Goal: Task Accomplishment & Management: Manage account settings

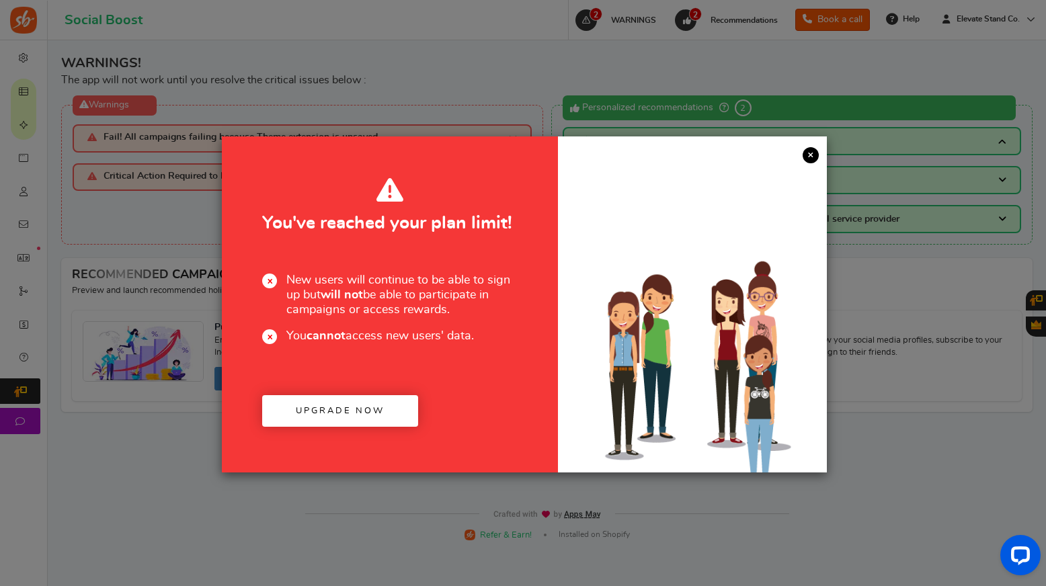
click at [819, 158] on div at bounding box center [692, 304] width 269 height 336
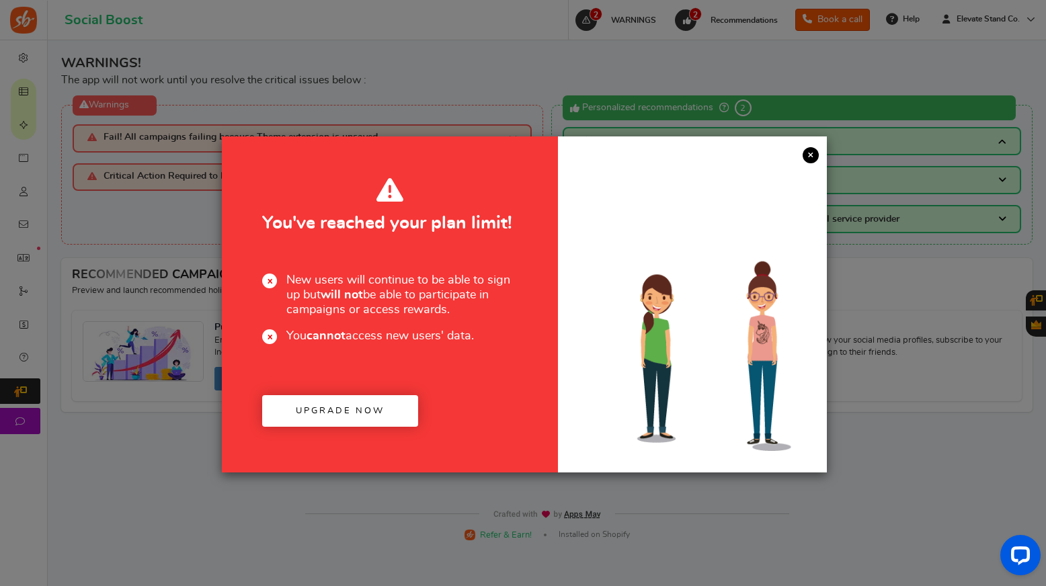
click at [804, 159] on link "×" at bounding box center [811, 155] width 16 height 16
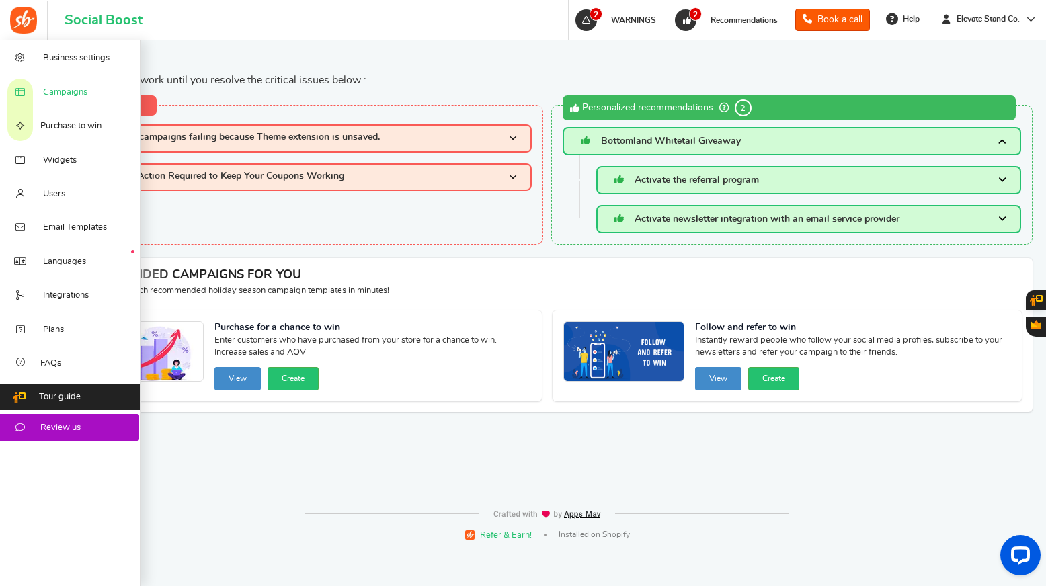
click at [75, 88] on span "Campaigns" at bounding box center [65, 93] width 44 height 12
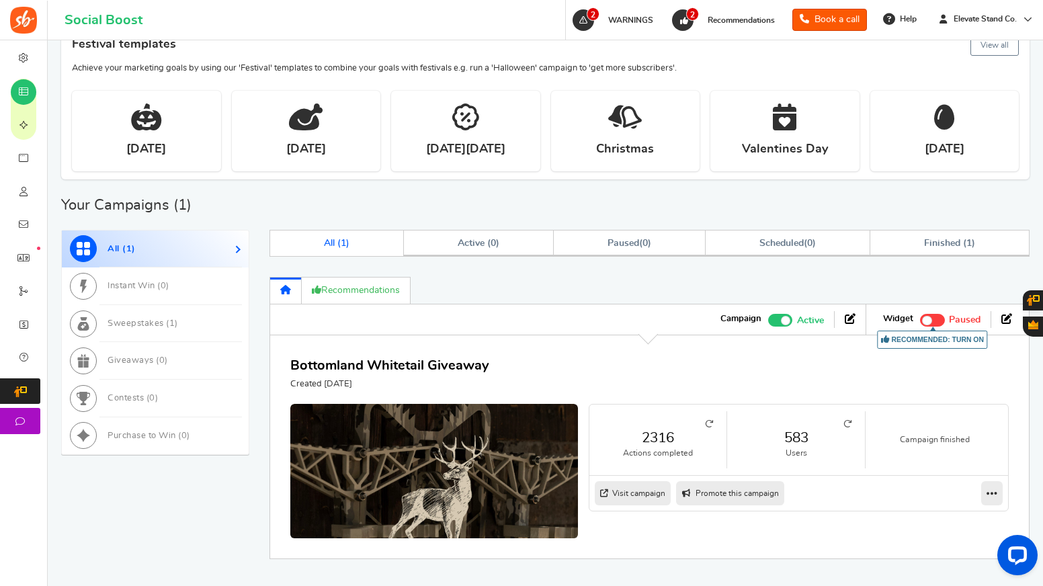
scroll to position [426, 0]
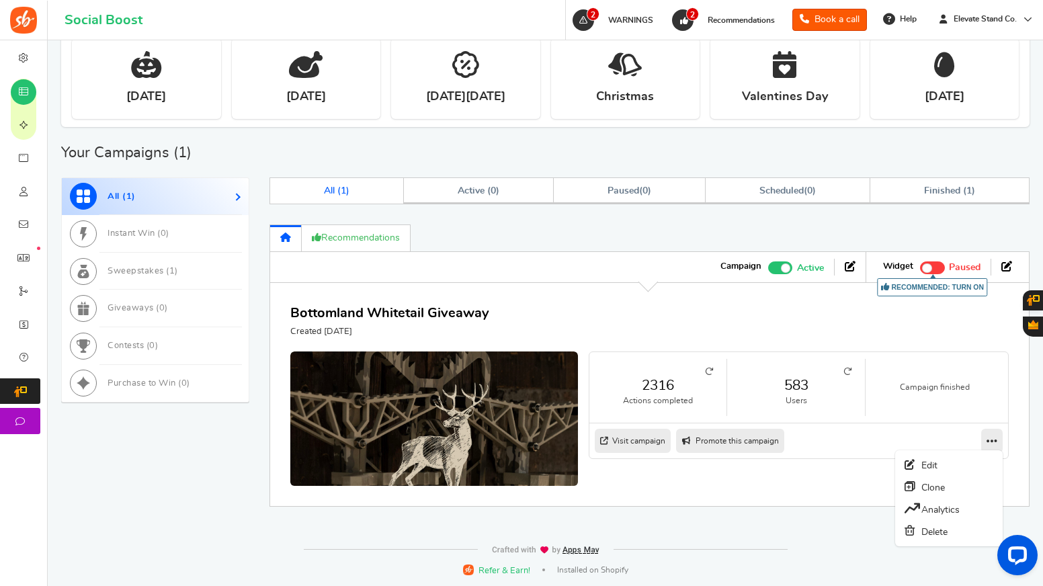
click at [984, 440] on link at bounding box center [993, 441] width 22 height 24
click at [931, 461] on div "2316 Actions completed 583 Users Campaign finished Visit campaign Preview as Li…" at bounding box center [649, 419] width 719 height 134
click at [959, 464] on link "Edit" at bounding box center [950, 465] width 100 height 22
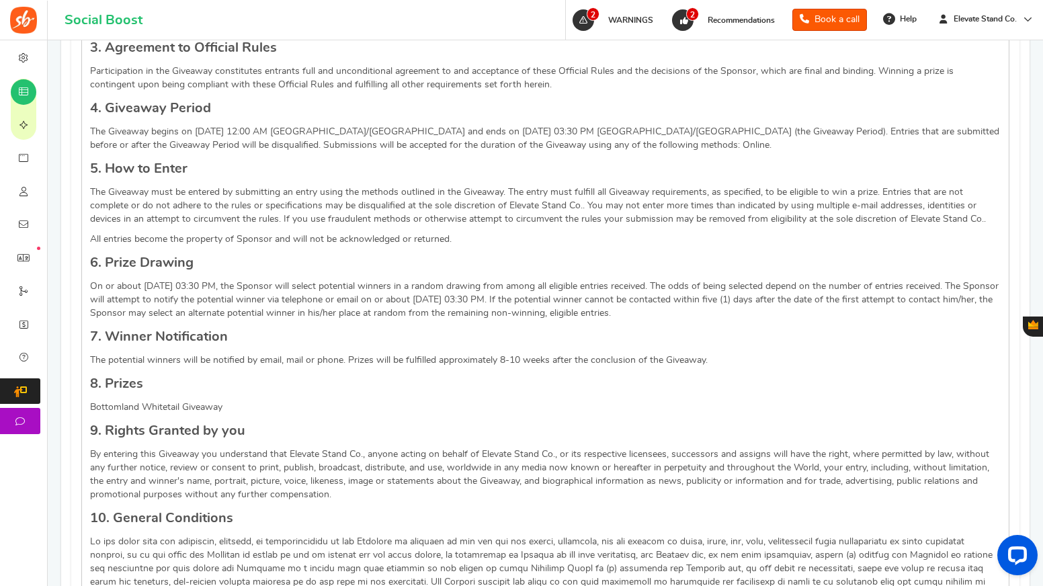
scroll to position [1000, 0]
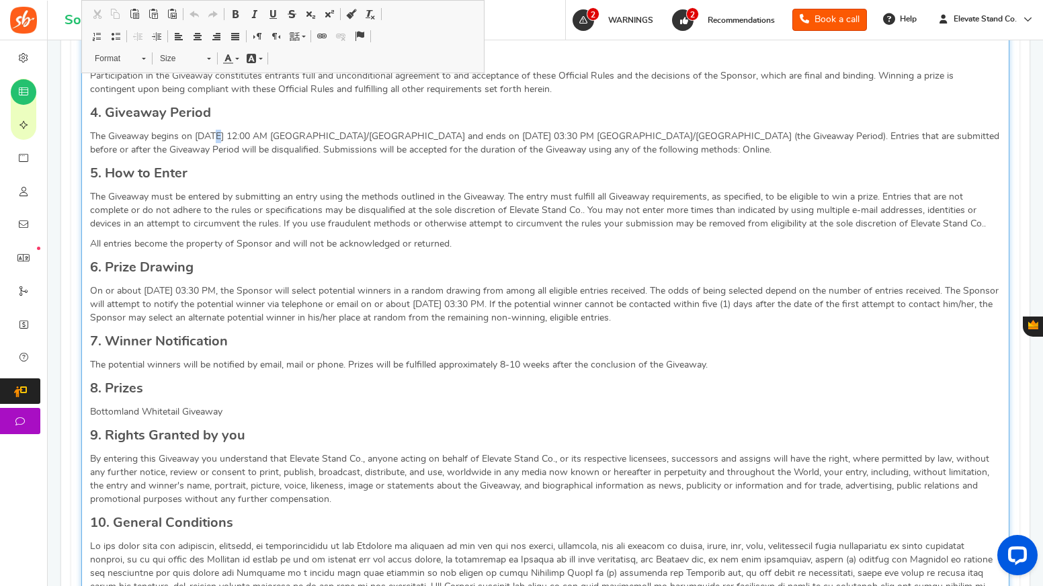
click at [218, 138] on p "The Giveaway begins on [DATE] 12:00 AM [GEOGRAPHIC_DATA]/[GEOGRAPHIC_DATA] and …" at bounding box center [545, 143] width 911 height 27
click at [242, 136] on p "The Giveaway begins on [DATE] 12:00 AM [GEOGRAPHIC_DATA]/[GEOGRAPHIC_DATA] and …" at bounding box center [545, 143] width 911 height 27
drag, startPoint x: 272, startPoint y: 136, endPoint x: 252, endPoint y: 136, distance: 19.5
click at [252, 136] on p "The Giveaway begins on [DATE] 12:00 AM [GEOGRAPHIC_DATA]/[GEOGRAPHIC_DATA] and …" at bounding box center [545, 143] width 911 height 27
drag, startPoint x: 439, startPoint y: 138, endPoint x: 430, endPoint y: 138, distance: 8.8
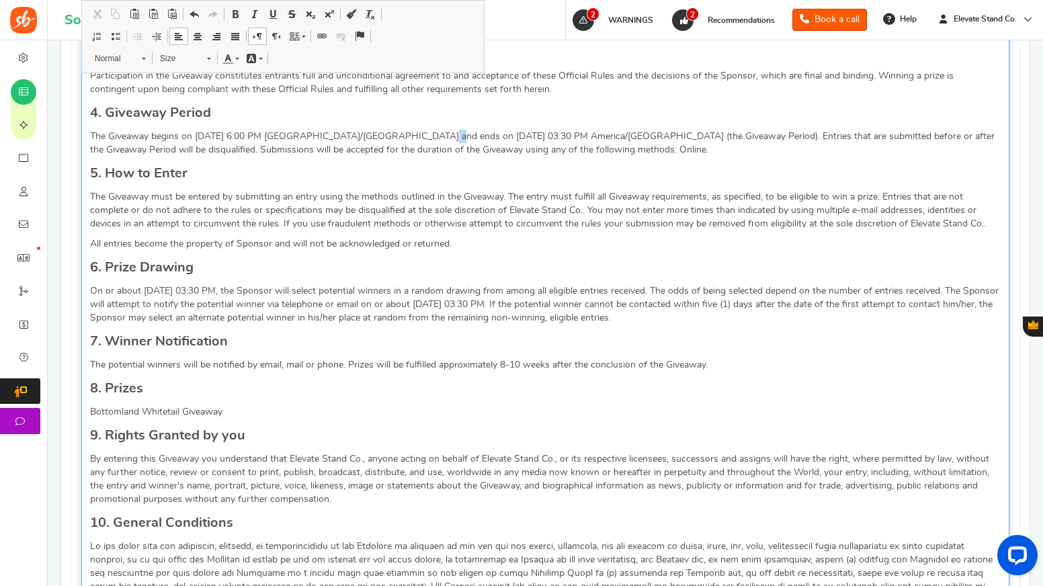
click at [430, 138] on p "The Giveaway begins on [DATE] 6:00 PM [GEOGRAPHIC_DATA]/[GEOGRAPHIC_DATA] and e…" at bounding box center [545, 143] width 911 height 27
click at [461, 138] on p "The Giveaway begins on [DATE] 6:00 PM [GEOGRAPHIC_DATA]/[GEOGRAPHIC_DATA] and e…" at bounding box center [545, 143] width 911 height 27
click at [471, 137] on p "The Giveaway begins on [DATE] 6:00 PM America/[GEOGRAPHIC_DATA] and ends on [DA…" at bounding box center [545, 143] width 911 height 27
drag, startPoint x: 466, startPoint y: 137, endPoint x: 479, endPoint y: 137, distance: 12.8
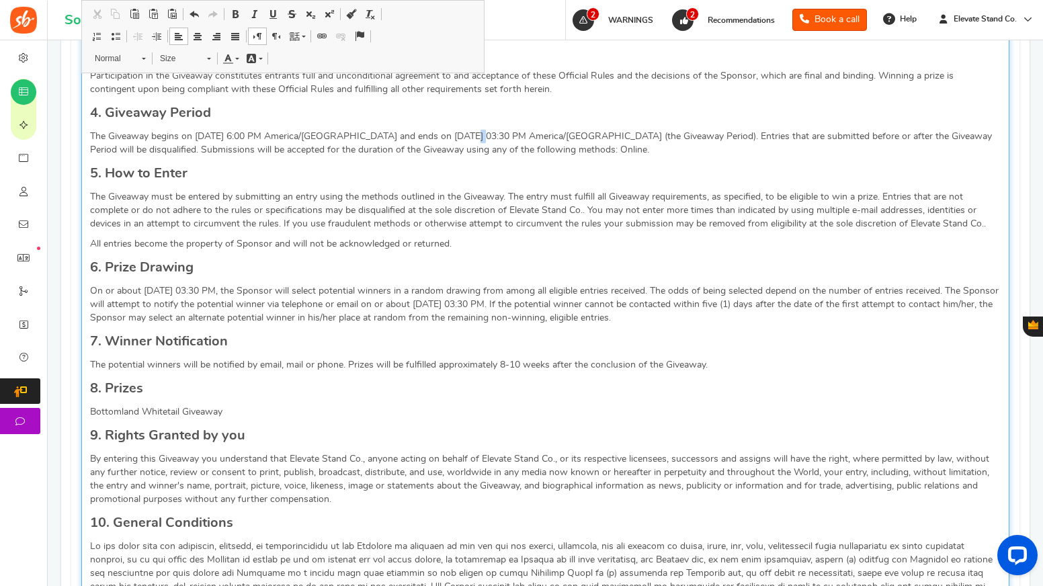
click at [479, 137] on p "The Giveaway begins on [DATE] 6:00 PM America/[GEOGRAPHIC_DATA] and ends on [DA…" at bounding box center [545, 143] width 911 height 27
click at [477, 137] on p "The Giveaway begins on [DATE] 6:00 PM America/[GEOGRAPHIC_DATA] and ends on [DA…" at bounding box center [545, 143] width 911 height 27
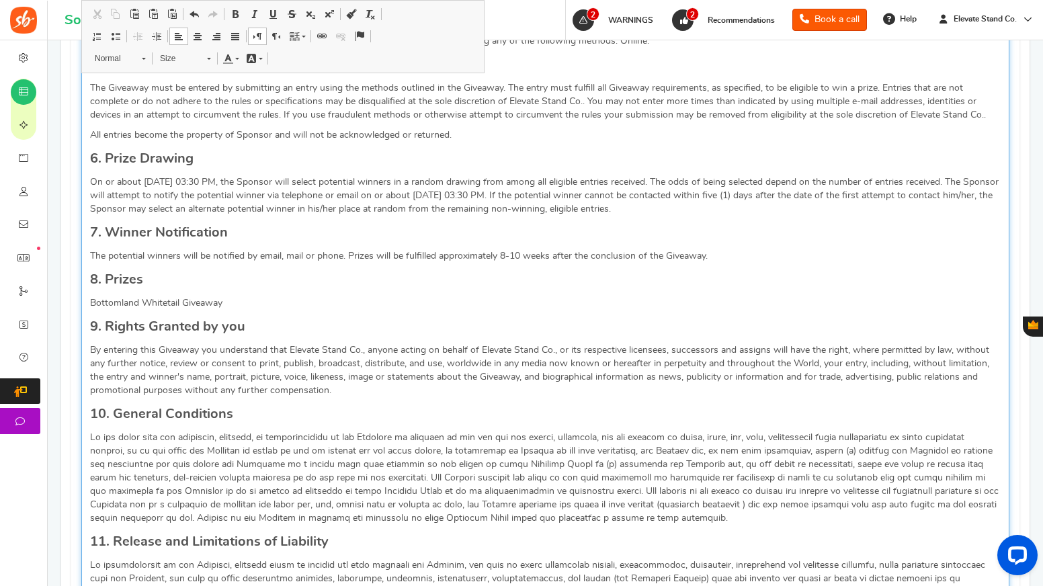
scroll to position [1109, 0]
click at [187, 180] on p "On or about [DATE] 03:30 PM, the Sponsor will select potential winners in a ran…" at bounding box center [545, 195] width 911 height 40
drag, startPoint x: 167, startPoint y: 182, endPoint x: 158, endPoint y: 182, distance: 9.4
click at [158, 182] on p "On or about [DATE] 03:30 PM, the Sponsor will select potential winners in a ran…" at bounding box center [545, 195] width 911 height 40
click at [200, 182] on p "On or about [DATE] 03:30 PM, the Sponsor will select potential winners in a ran…" at bounding box center [545, 195] width 911 height 40
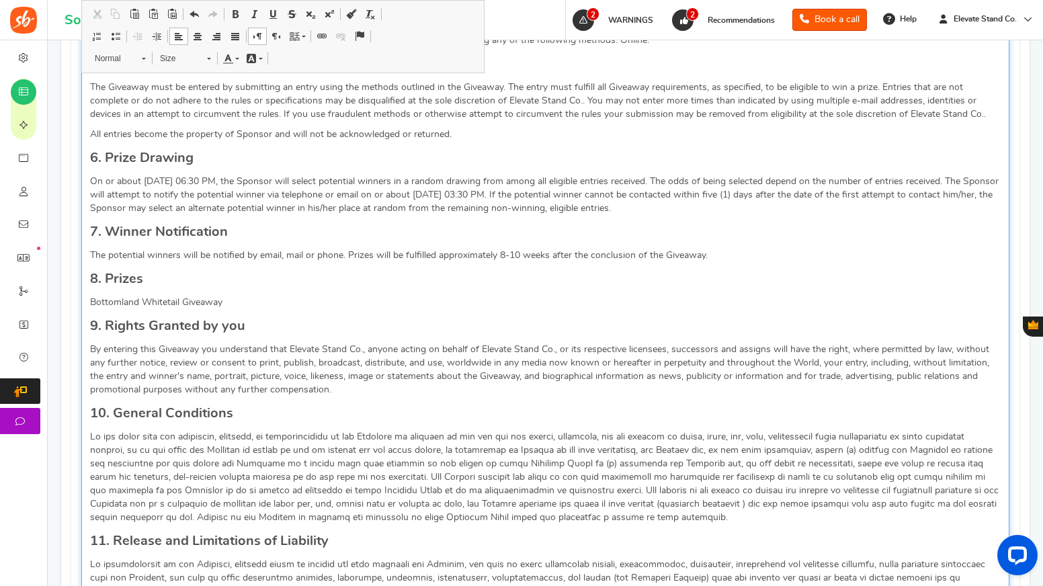
click at [215, 183] on p "On or about [DATE] 06:30 PM, the Sponsor will select potential winners in a ran…" at bounding box center [545, 195] width 911 height 40
click at [493, 195] on p "On or about [DATE] 06:30 PM, the Sponsor will select potential winners in a ran…" at bounding box center [545, 195] width 911 height 40
drag, startPoint x: 473, startPoint y: 196, endPoint x: 461, endPoint y: 196, distance: 12.1
click at [461, 196] on p "On or about [DATE] 06:30 PM, the Sponsor will select potential winners in a ran…" at bounding box center [545, 195] width 911 height 40
click at [509, 197] on p "On or about [DATE] 06:30 PM, the Sponsor will select potential winners in a ran…" at bounding box center [545, 195] width 911 height 40
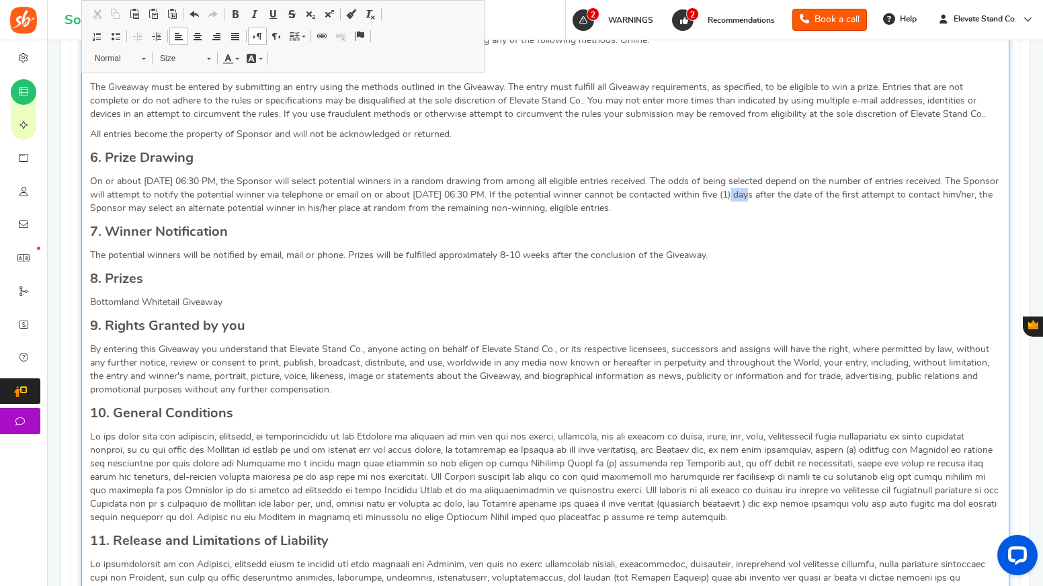
drag, startPoint x: 772, startPoint y: 196, endPoint x: 757, endPoint y: 196, distance: 15.5
click at [757, 196] on p "On or about [DATE] 06:30 PM, the Sponsor will select potential winners in a ran…" at bounding box center [545, 195] width 911 height 40
click at [781, 198] on p "On or about [DATE] 06:30 PM, the Sponsor will select potential winners in a ran…" at bounding box center [545, 195] width 911 height 40
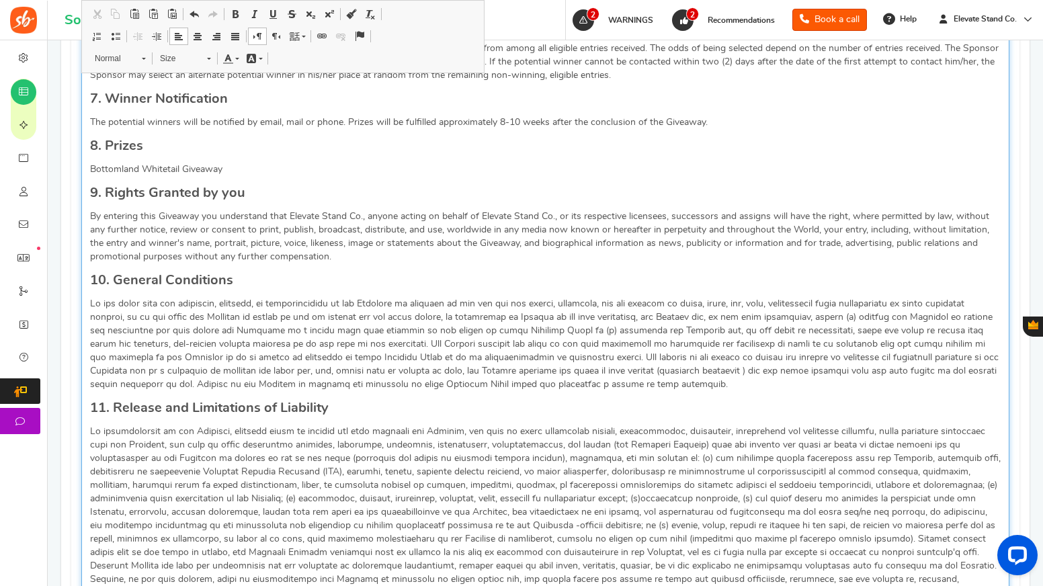
scroll to position [1248, 0]
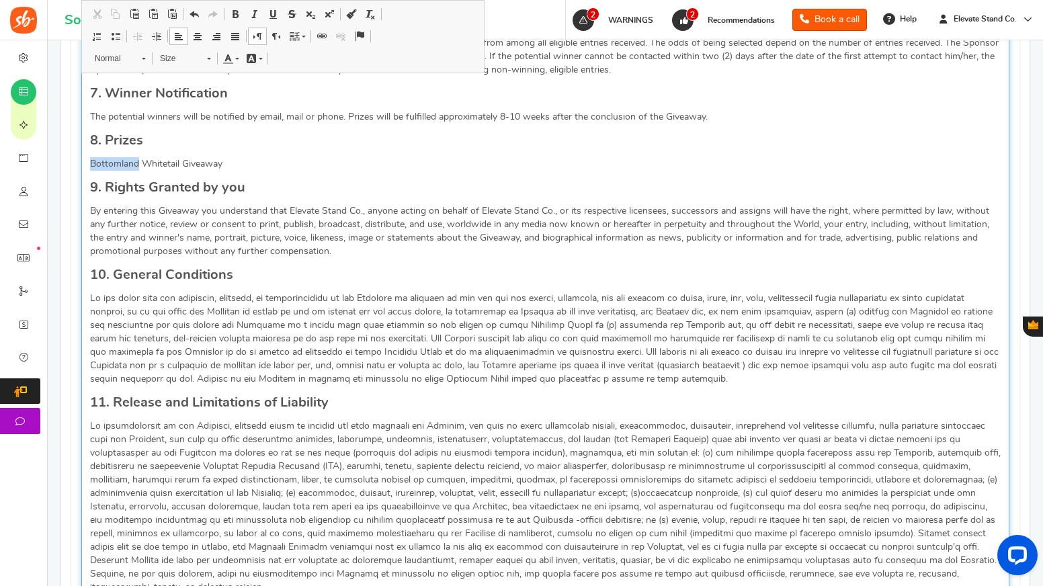
drag, startPoint x: 140, startPoint y: 165, endPoint x: 84, endPoint y: 165, distance: 55.8
click at [84, 165] on div "Giveaway Rules NO PURCHASE IS NECESSARY TO ENTER OR WIN. A PURCHASE WILL NOT IN…" at bounding box center [545, 181] width 928 height 1211
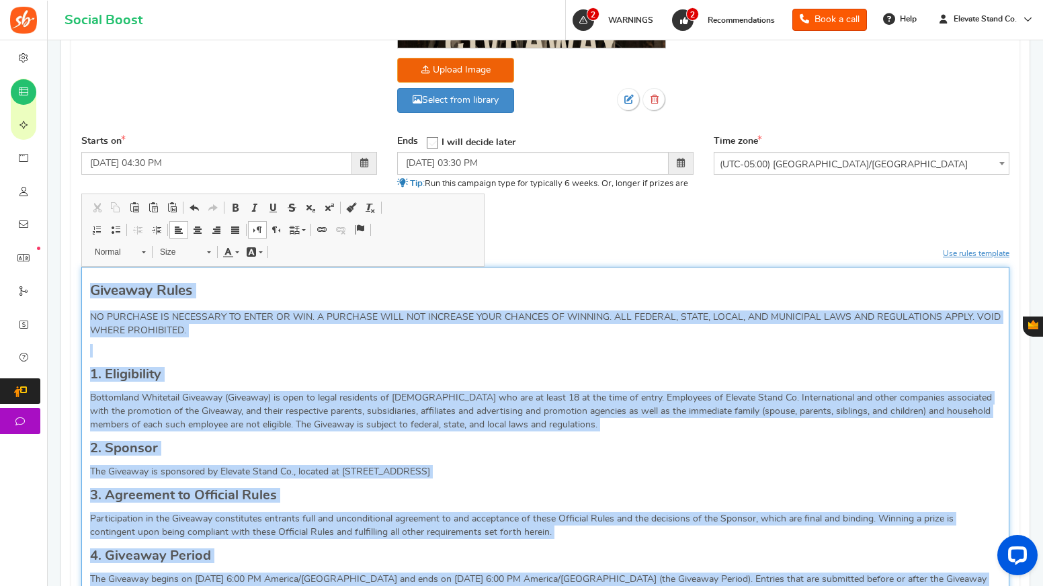
scroll to position [541, 0]
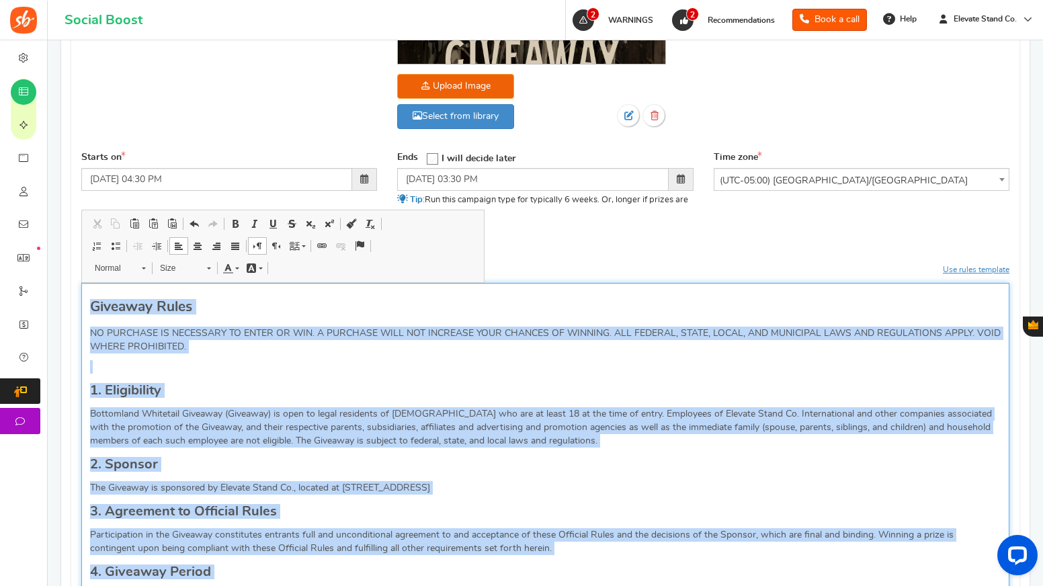
drag, startPoint x: 580, startPoint y: 385, endPoint x: 561, endPoint y: 267, distance: 119.0
copy div "Giveaway Rules NO PURCHASE IS NECESSARY TO ENTER OR WIN. A PURCHASE WILL NOT IN…"
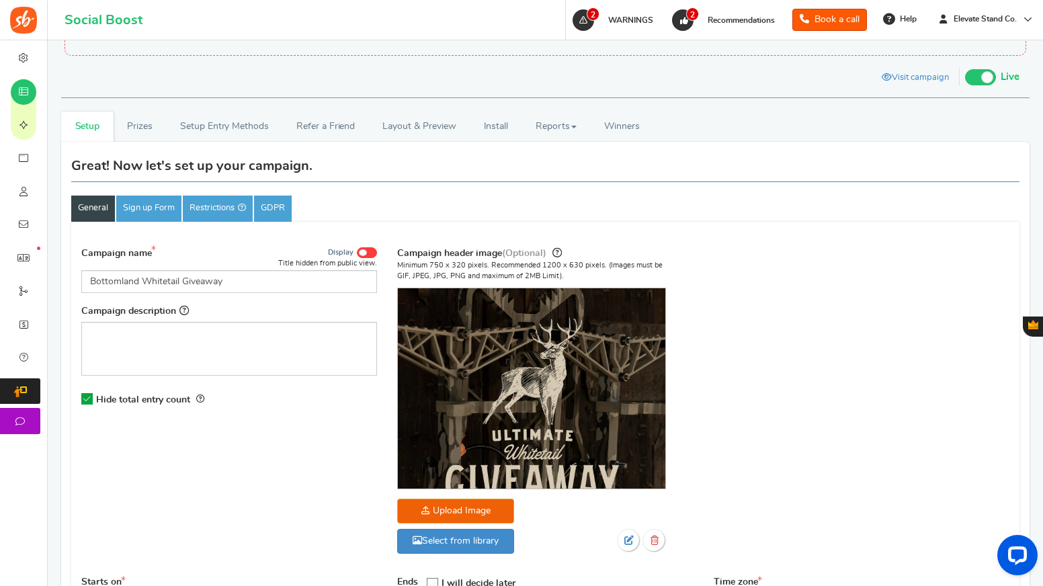
scroll to position [111, 0]
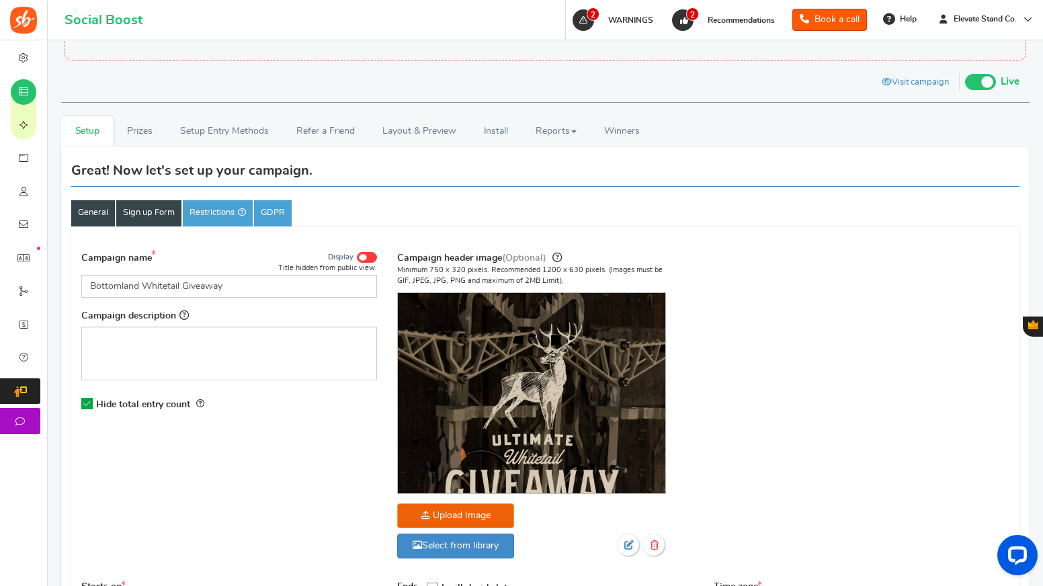
click at [140, 202] on link "Sign up Form" at bounding box center [148, 213] width 65 height 26
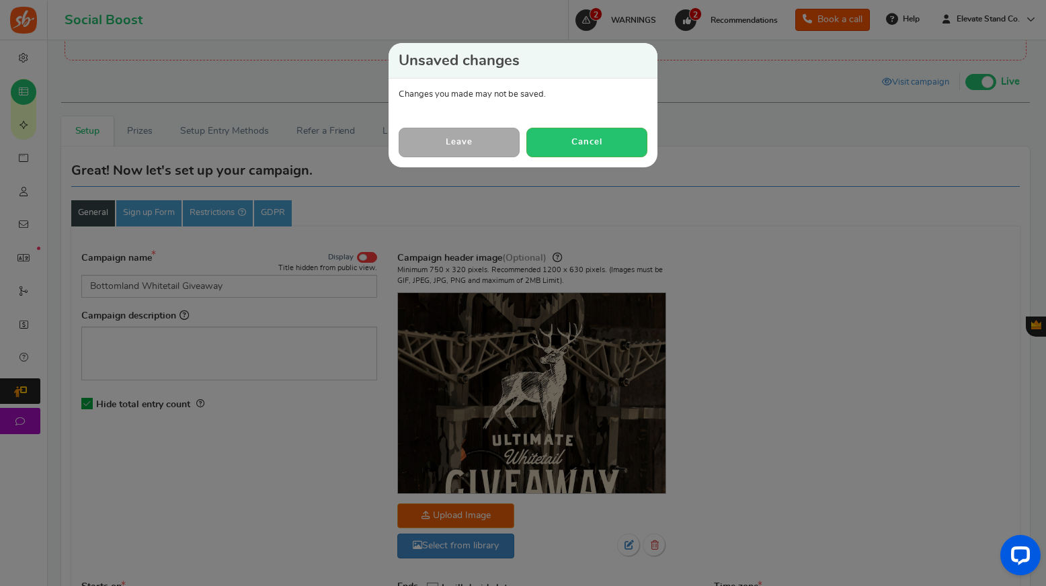
click at [476, 130] on link "Leave" at bounding box center [459, 142] width 121 height 29
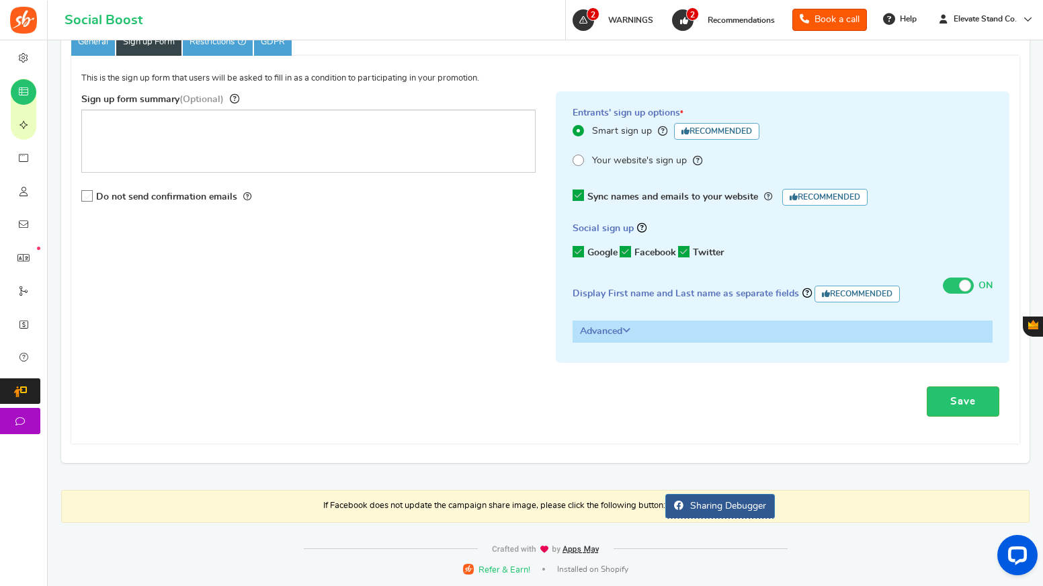
scroll to position [0, 0]
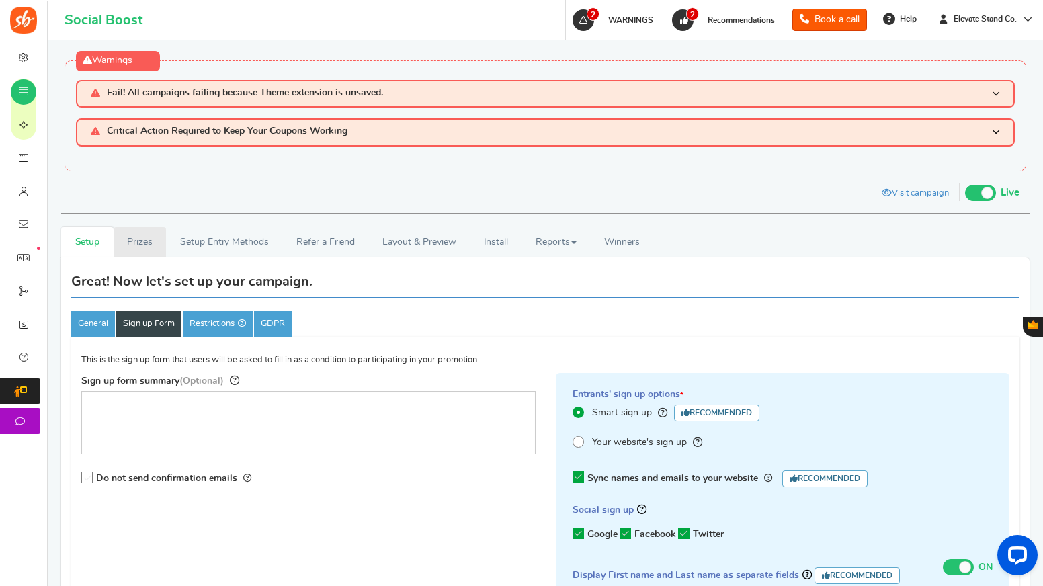
click at [140, 234] on link "Prizes" at bounding box center [140, 242] width 53 height 30
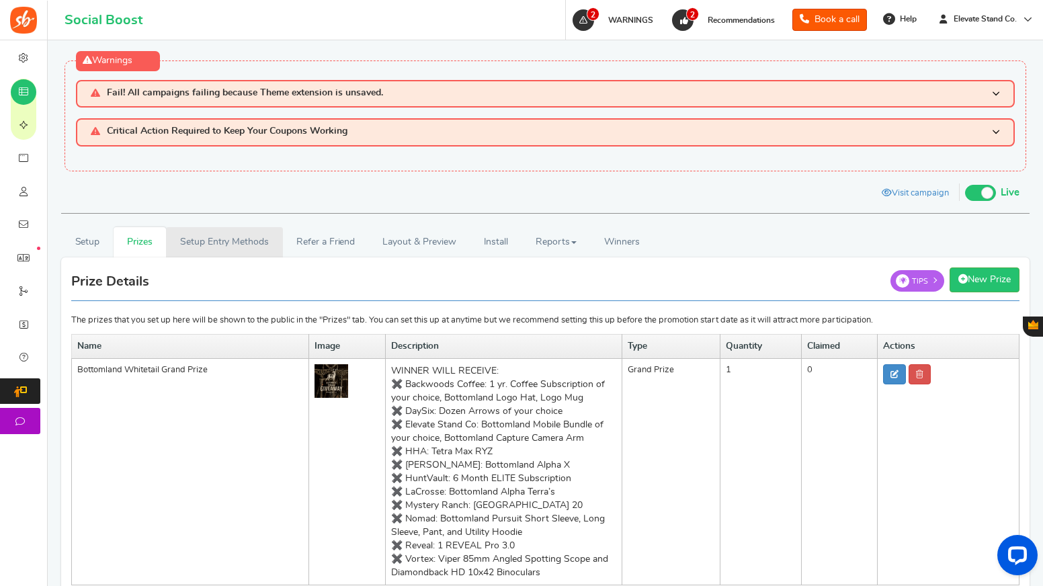
click at [230, 241] on link "Setup Entry Methods" at bounding box center [224, 242] width 116 height 30
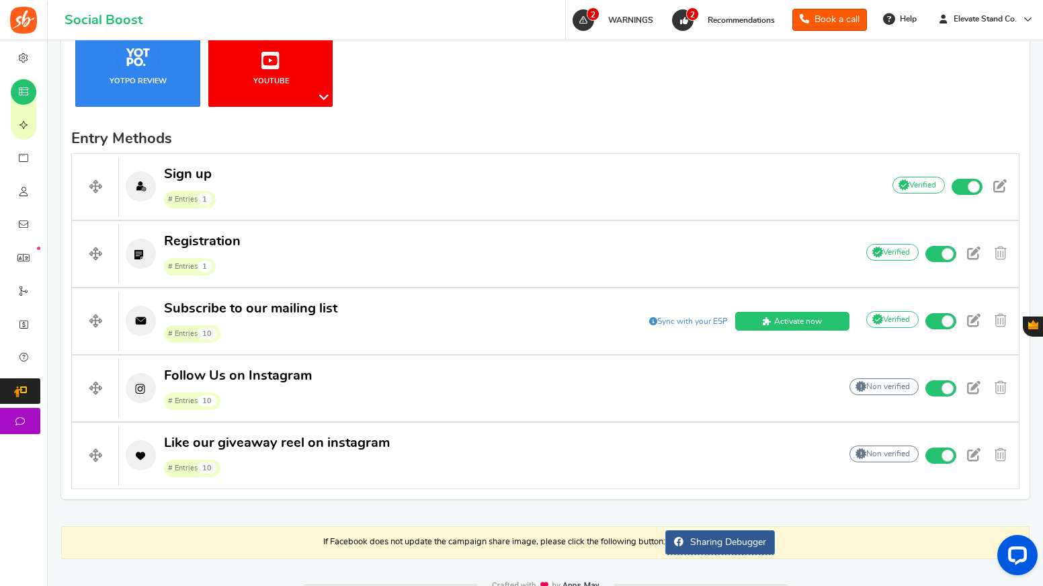
scroll to position [485, 0]
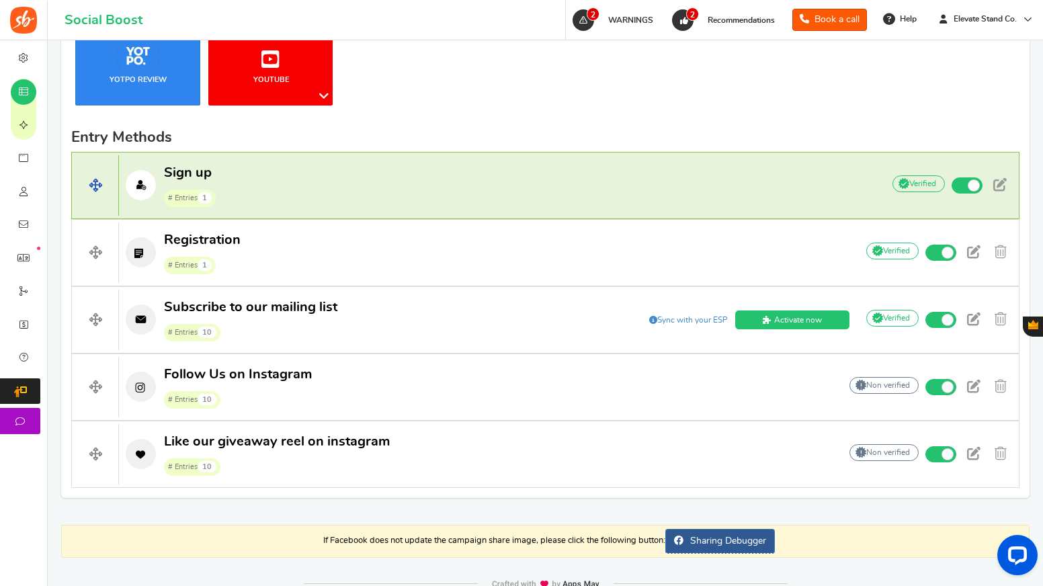
click at [293, 185] on p "Sign up # Entries 1" at bounding box center [494, 185] width 750 height 43
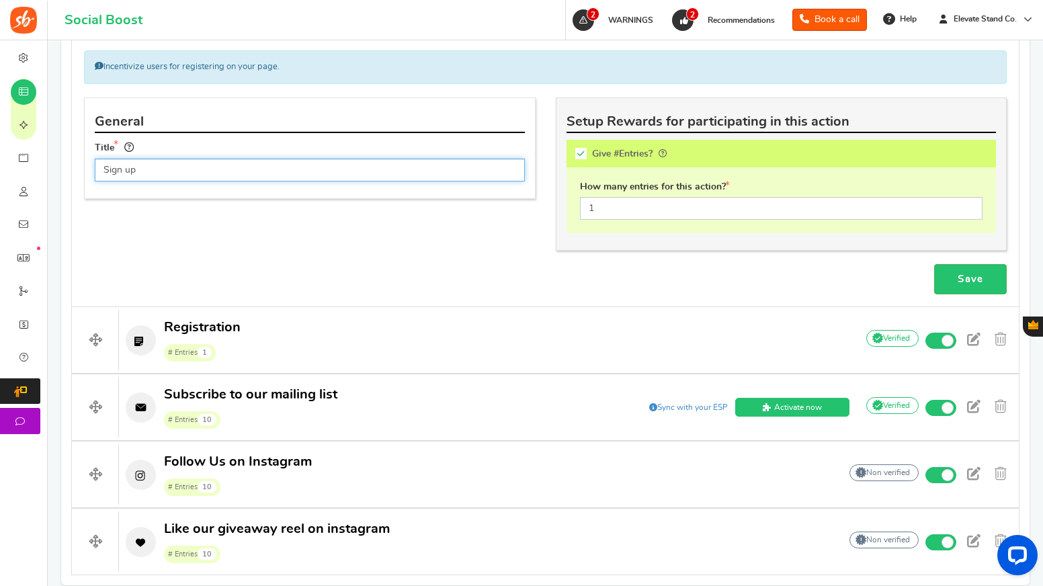
scroll to position [668, 0]
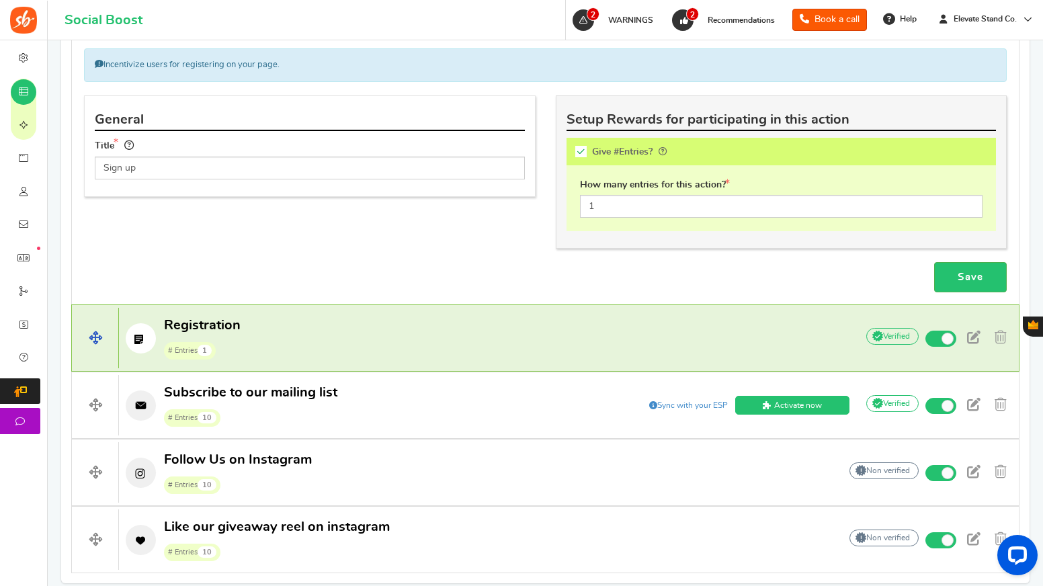
click at [323, 333] on p "Registration # Entries 1" at bounding box center [481, 338] width 724 height 43
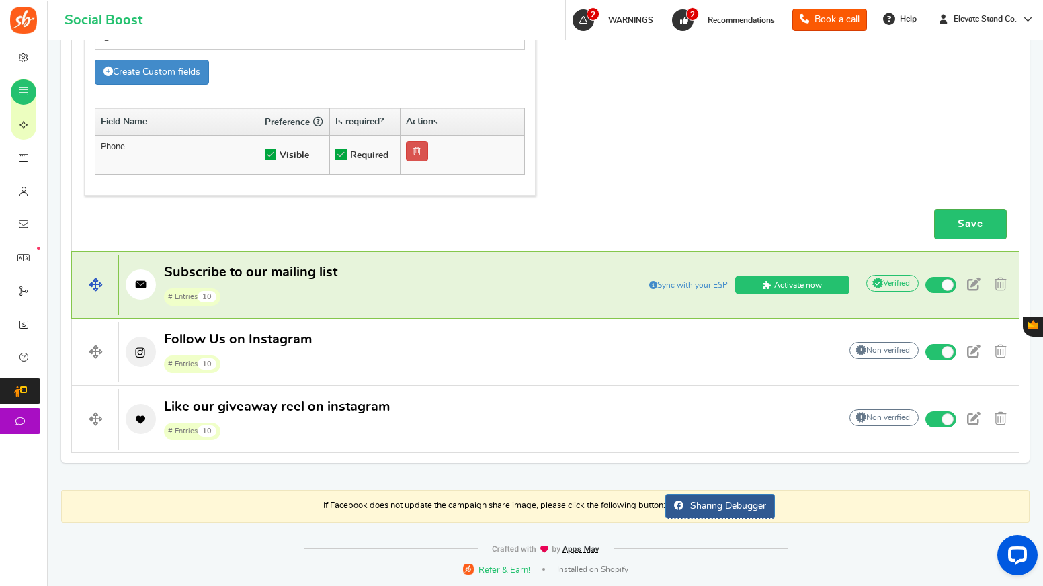
click at [292, 288] on span "# Entries 10" at bounding box center [250, 296] width 173 height 20
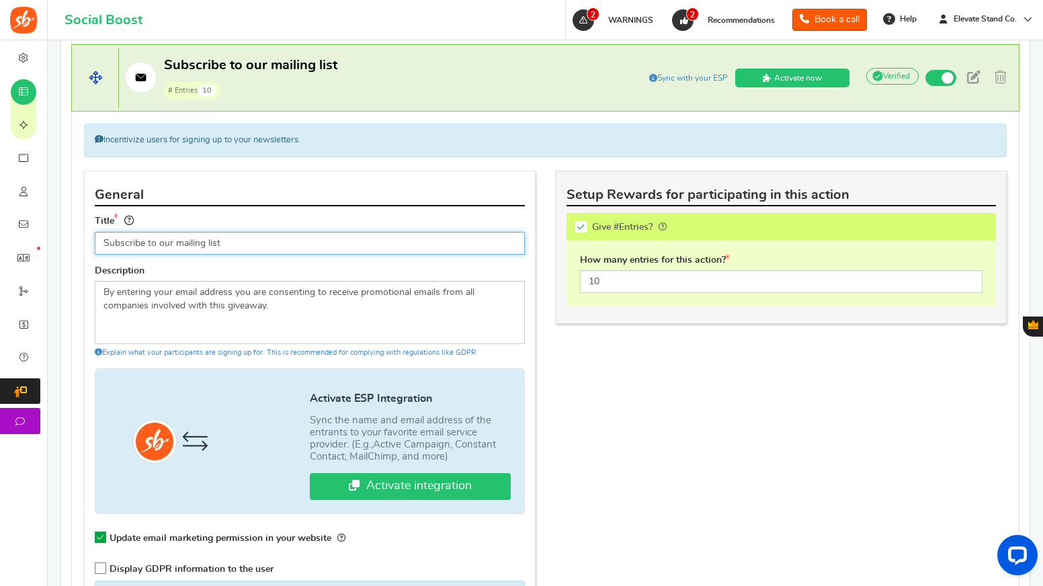
scroll to position [756, 0]
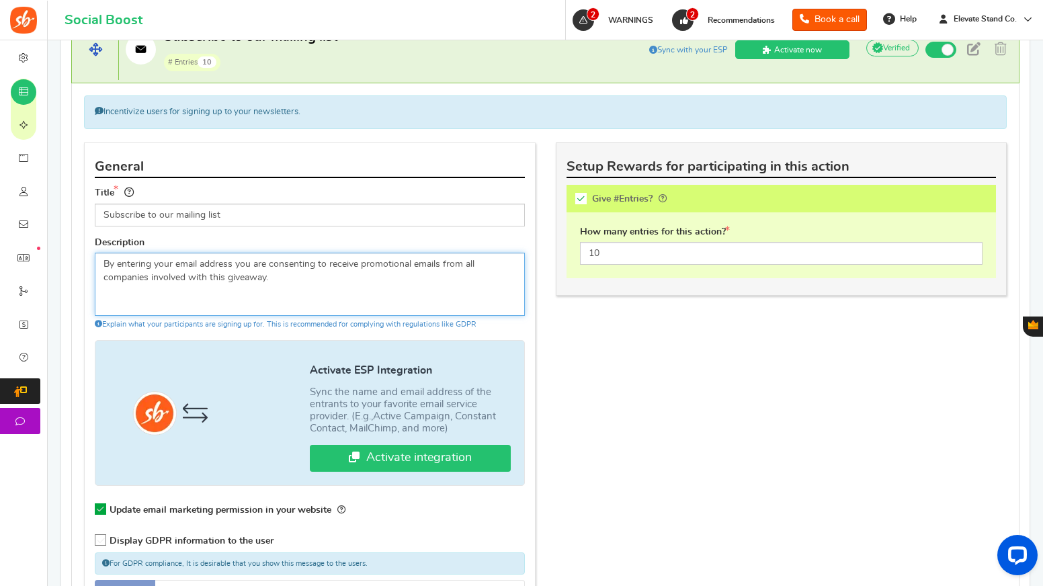
click at [292, 288] on textarea "By entering your email address you are consenting to receive promotional emails…" at bounding box center [310, 284] width 430 height 63
drag, startPoint x: 309, startPoint y: 292, endPoint x: 85, endPoint y: 261, distance: 226.0
click at [85, 261] on div "General Title Subscribe to our mailing list Description By entering your email …" at bounding box center [310, 415] width 452 height 545
